Goal: Browse casually

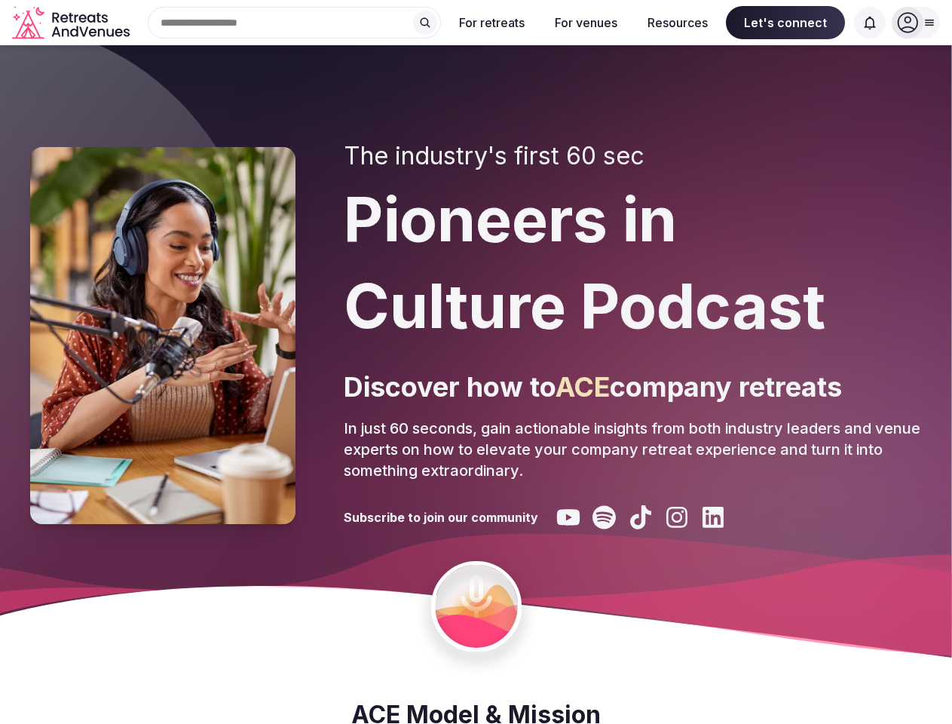
click at [476, 362] on div "The industry's first 60 sec Pioneers in Culture Podcast Discover how to ACE com…" at bounding box center [633, 336] width 578 height 388
click at [295, 23] on div "Search Popular Destinations [GEOGRAPHIC_DATA], [GEOGRAPHIC_DATA] [GEOGRAPHIC_DA…" at bounding box center [288, 23] width 305 height 32
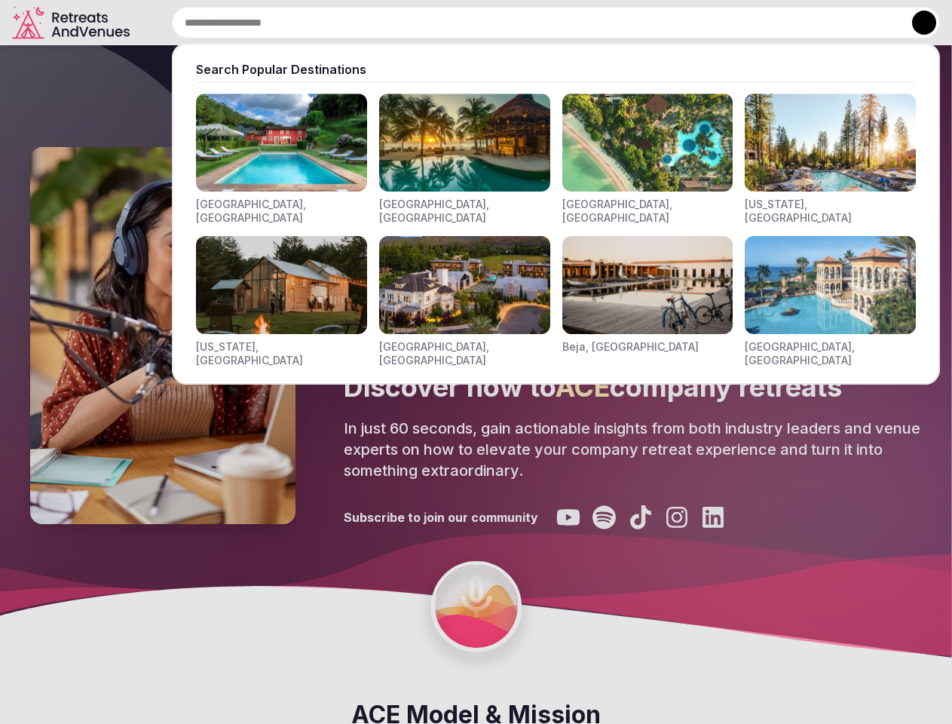
click at [425, 23] on input "text" at bounding box center [556, 23] width 768 height 32
click at [492, 23] on input "text" at bounding box center [556, 23] width 768 height 32
click at [586, 23] on input "text" at bounding box center [556, 23] width 768 height 32
click at [678, 23] on input "text" at bounding box center [556, 23] width 768 height 32
click at [786, 23] on input "text" at bounding box center [556, 23] width 768 height 32
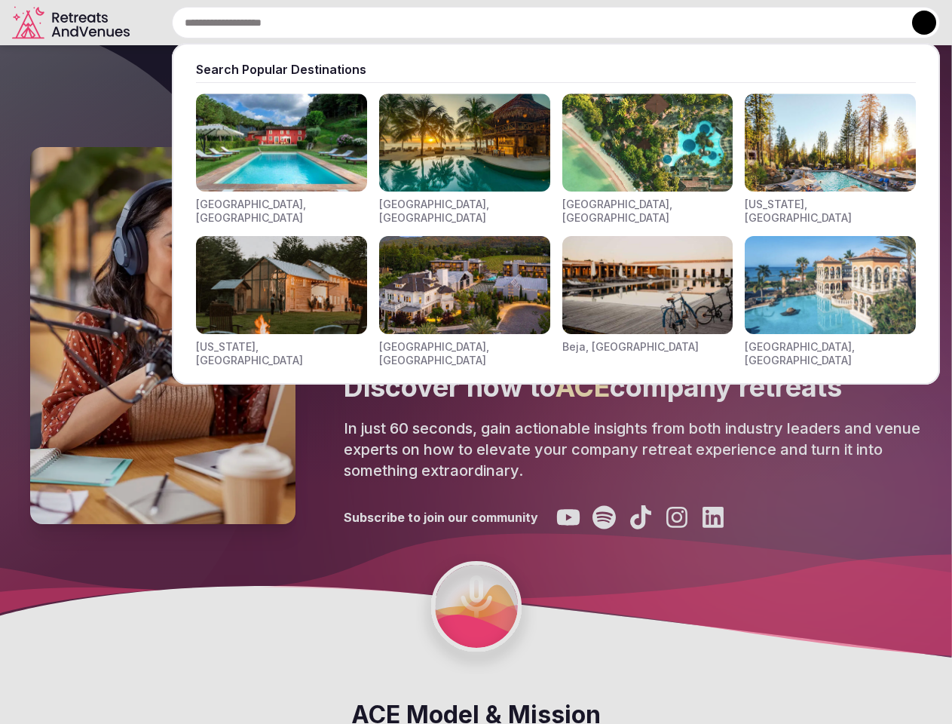
click at [870, 23] on input "text" at bounding box center [556, 23] width 768 height 32
click at [916, 23] on button at bounding box center [924, 23] width 24 height 24
